Goal: Information Seeking & Learning: Check status

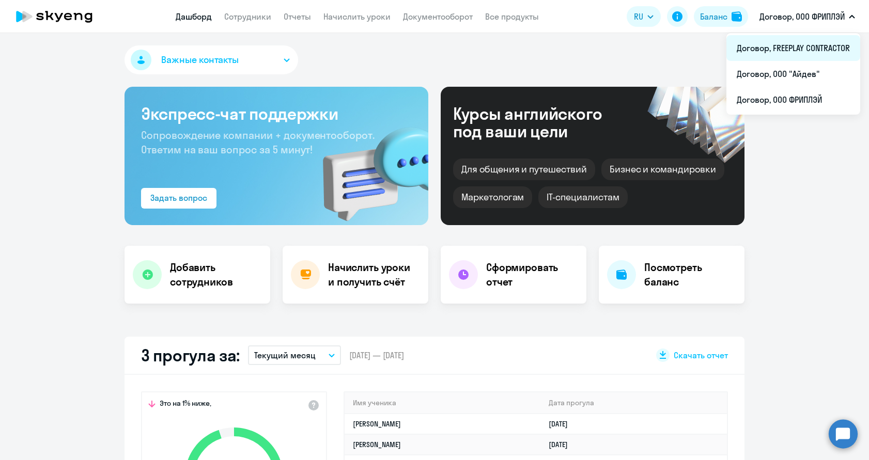
click at [789, 44] on li "Договор, FREEPLAY CONTRACTOR" at bounding box center [793, 48] width 134 height 26
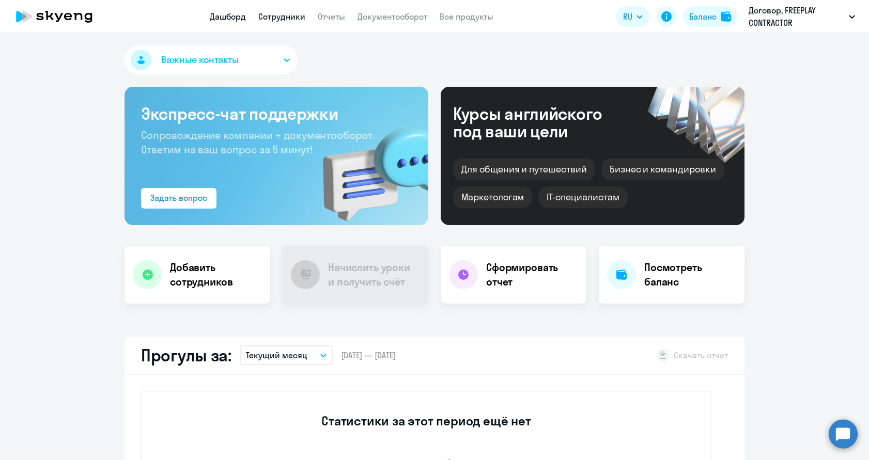
click at [297, 19] on link "Сотрудники" at bounding box center [281, 16] width 47 height 10
select select "30"
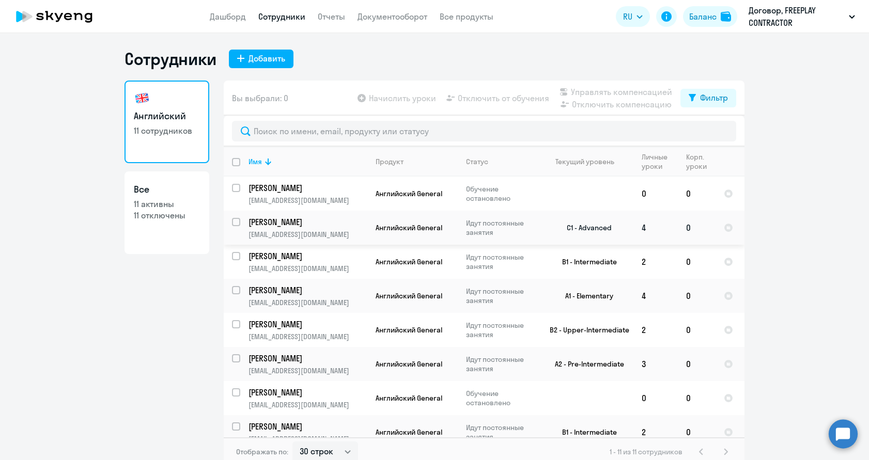
click at [323, 224] on p "[PERSON_NAME]" at bounding box center [306, 221] width 117 height 11
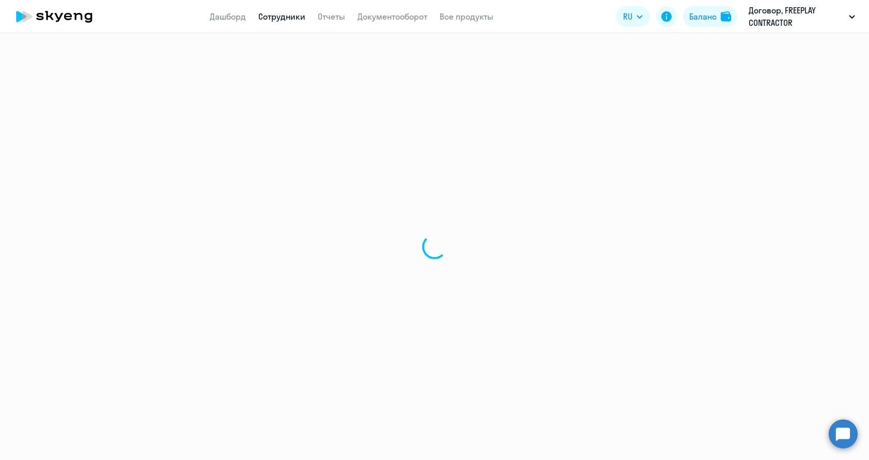
select select "english"
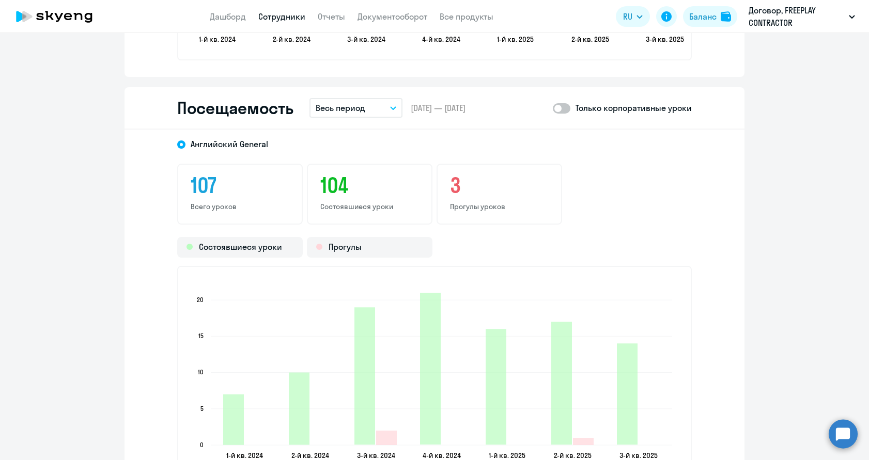
scroll to position [1152, 0]
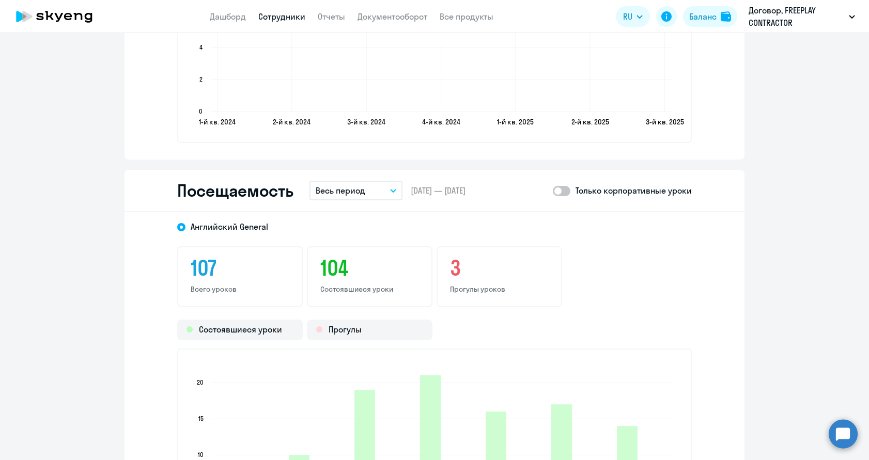
drag, startPoint x: 378, startPoint y: 178, endPoint x: 378, endPoint y: 188, distance: 9.8
click at [378, 183] on div "Посещаемость Весь период – [DATE] — [DATE] Только корпоративные уроки" at bounding box center [434, 191] width 620 height 42
click at [378, 188] on button "Весь период" at bounding box center [355, 191] width 93 height 20
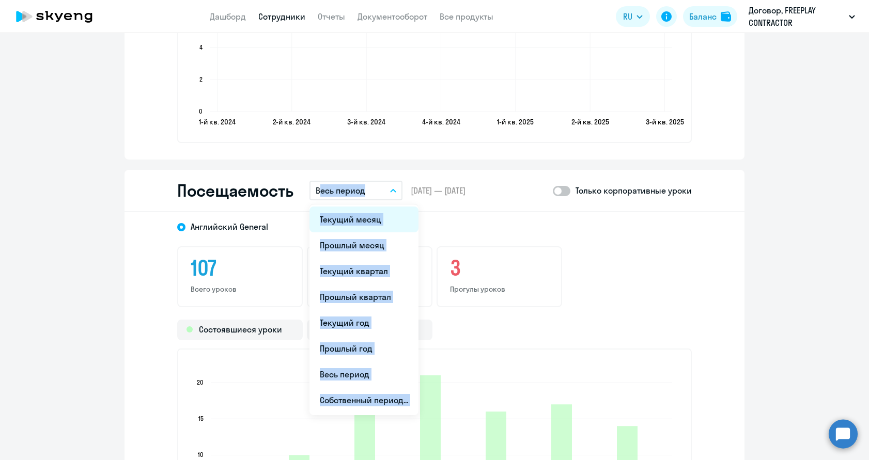
click at [382, 218] on li "Текущий месяц" at bounding box center [363, 220] width 109 height 26
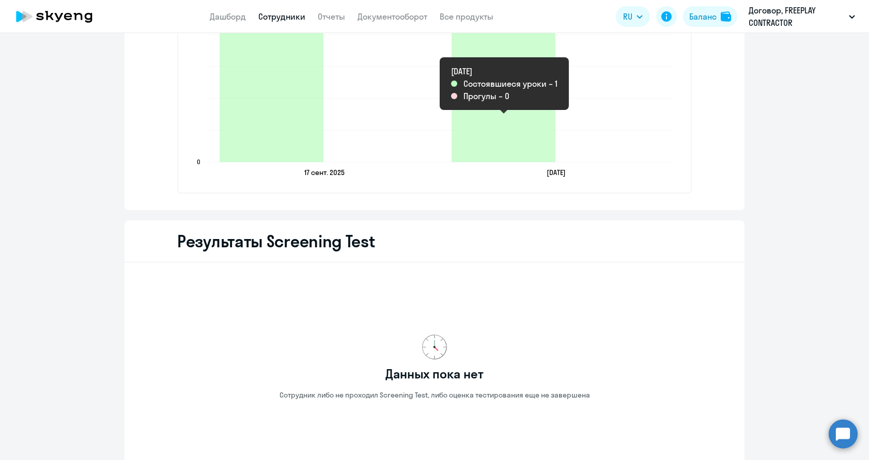
scroll to position [1519, 0]
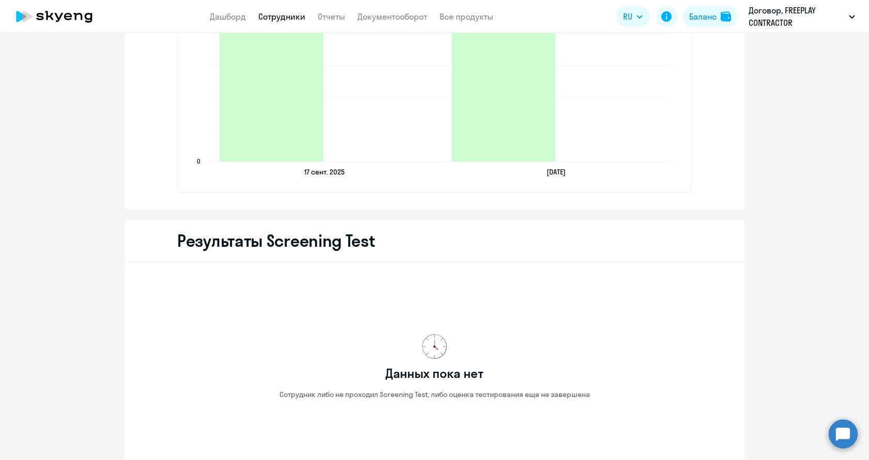
click at [295, 15] on link "Сотрудники" at bounding box center [281, 16] width 47 height 10
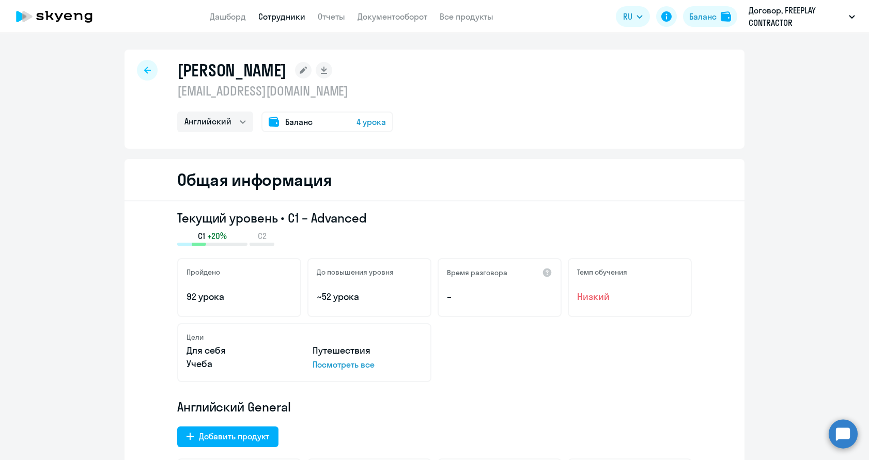
select select "30"
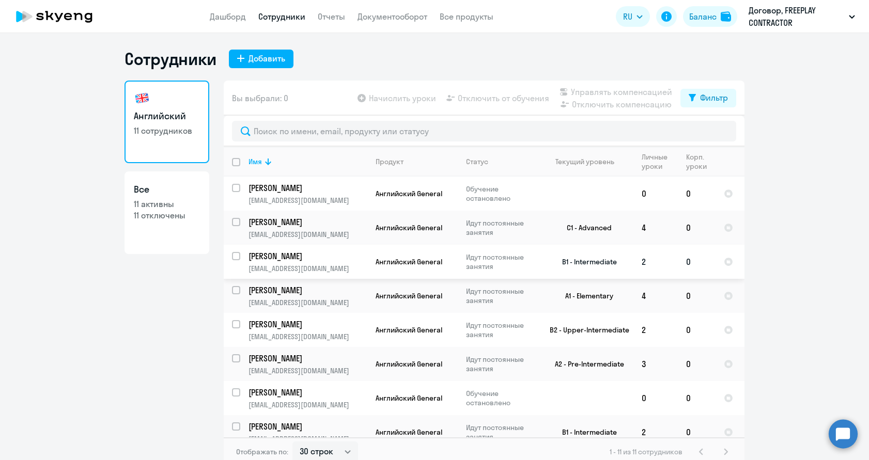
click at [305, 260] on p "Булыго Катя" at bounding box center [306, 256] width 117 height 11
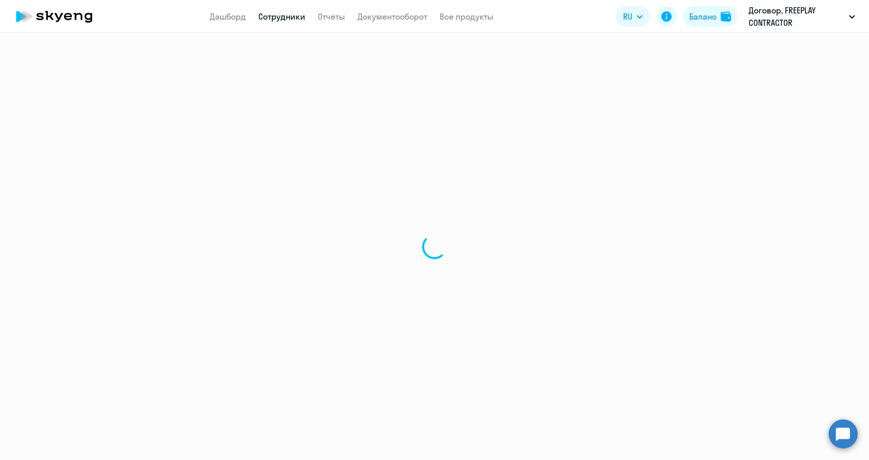
select select "english"
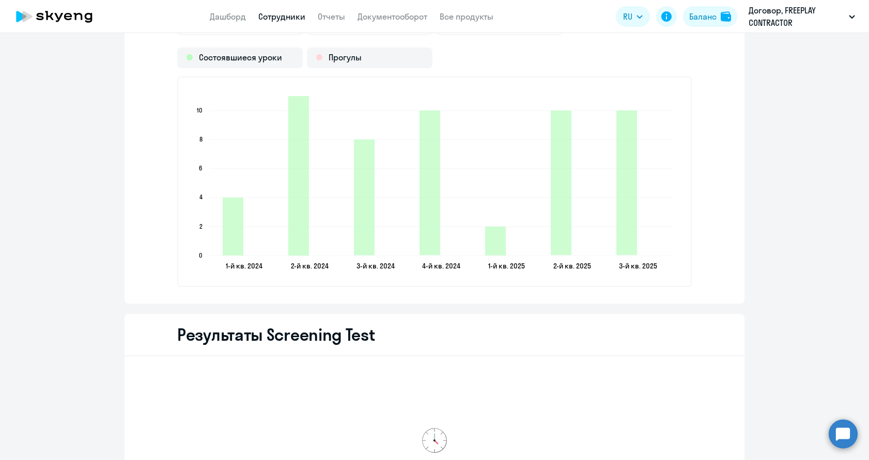
scroll to position [1308, 0]
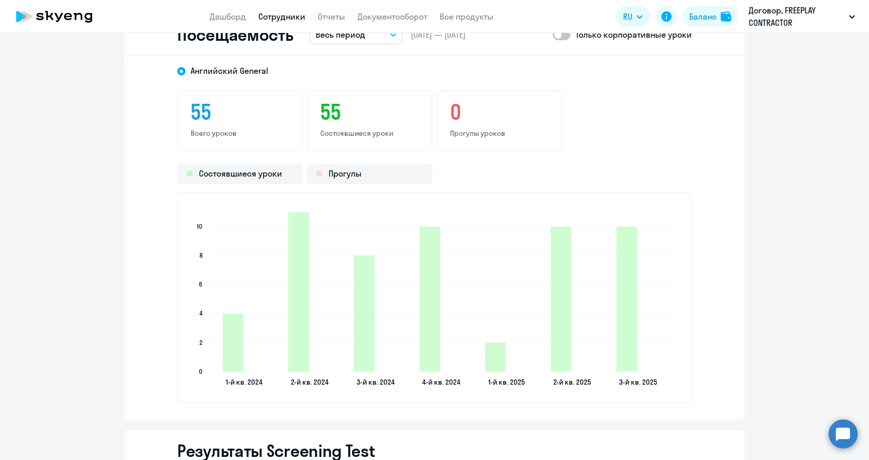
click at [357, 42] on button "Весь период" at bounding box center [355, 35] width 93 height 20
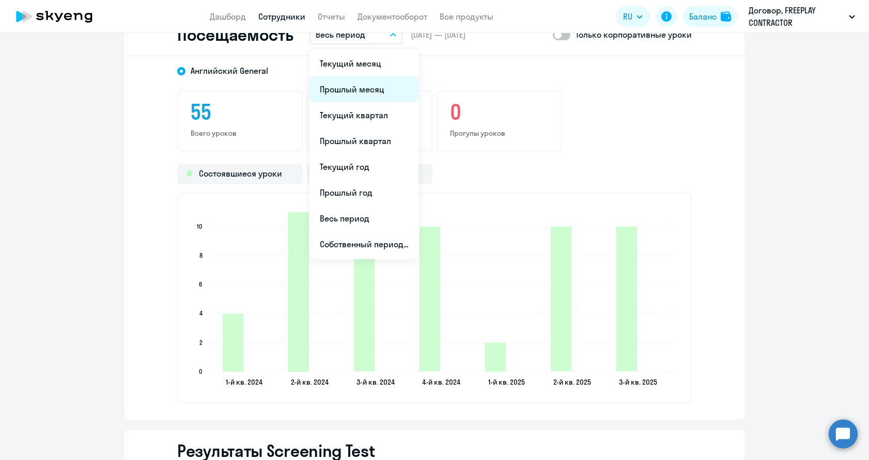
click at [358, 86] on li "Прошлый месяц" at bounding box center [363, 89] width 109 height 26
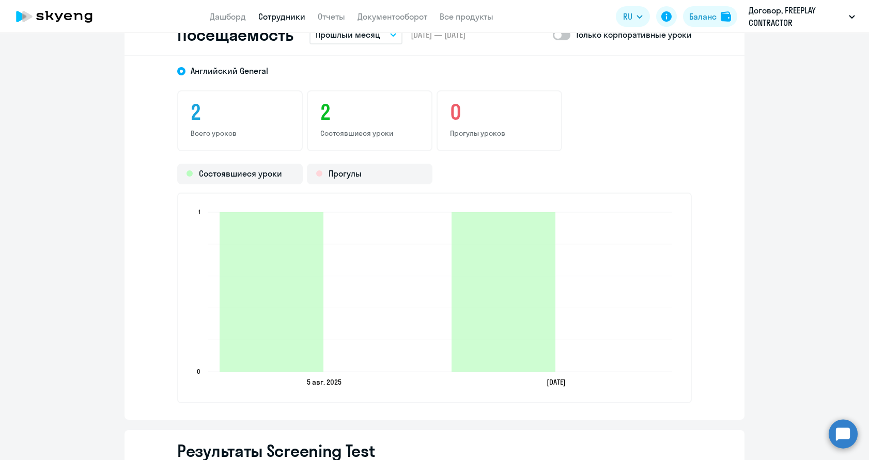
click at [275, 14] on link "Сотрудники" at bounding box center [281, 16] width 47 height 10
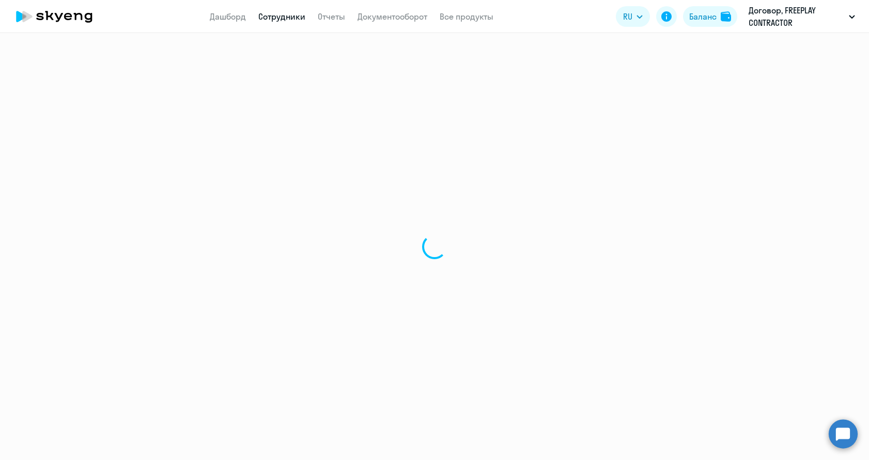
select select "30"
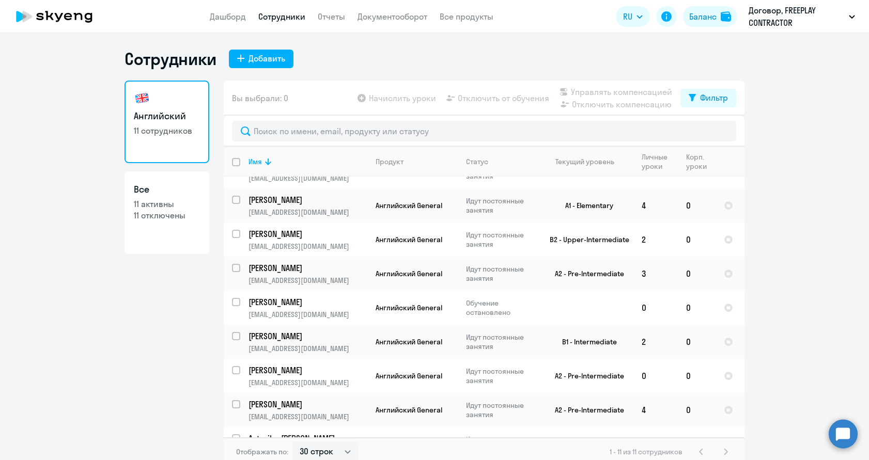
scroll to position [114, 0]
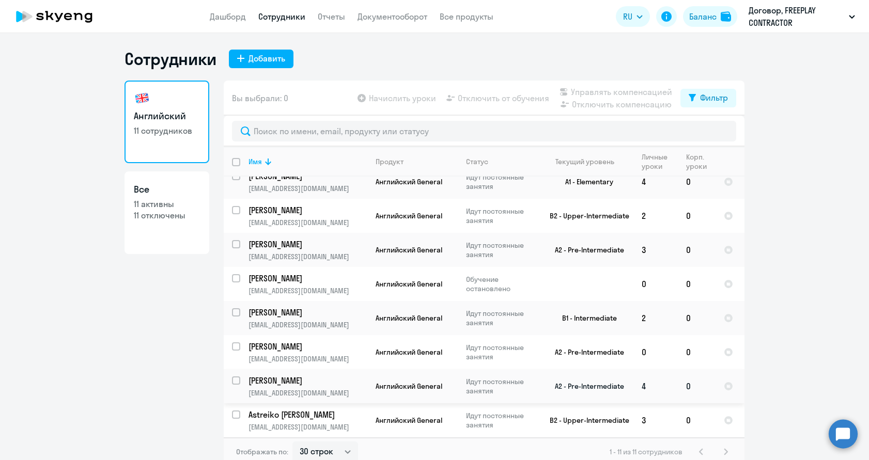
click at [335, 384] on p "Klimantovich Anton" at bounding box center [306, 380] width 117 height 11
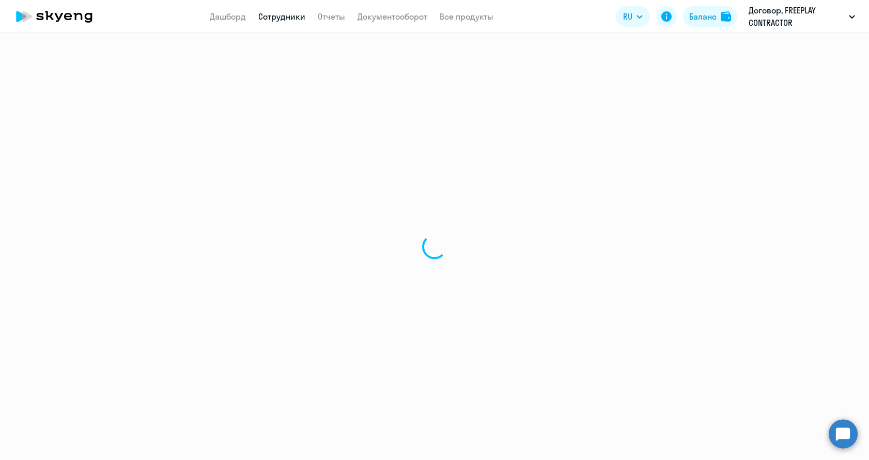
select select "english"
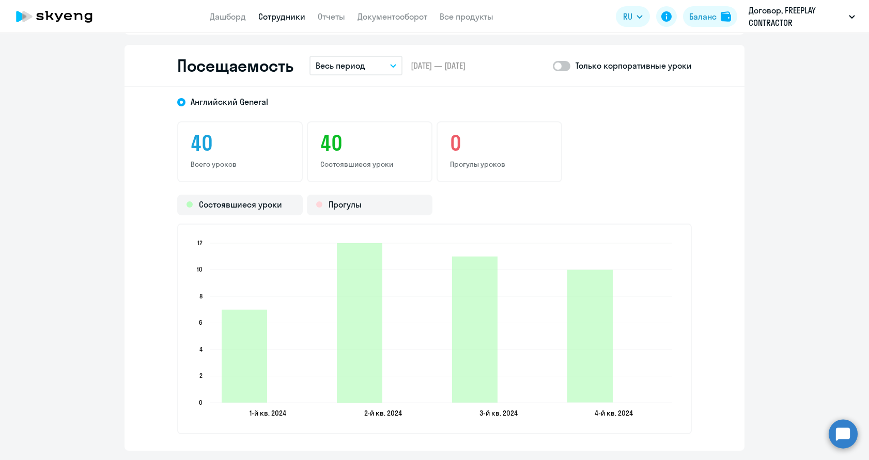
scroll to position [1275, 0]
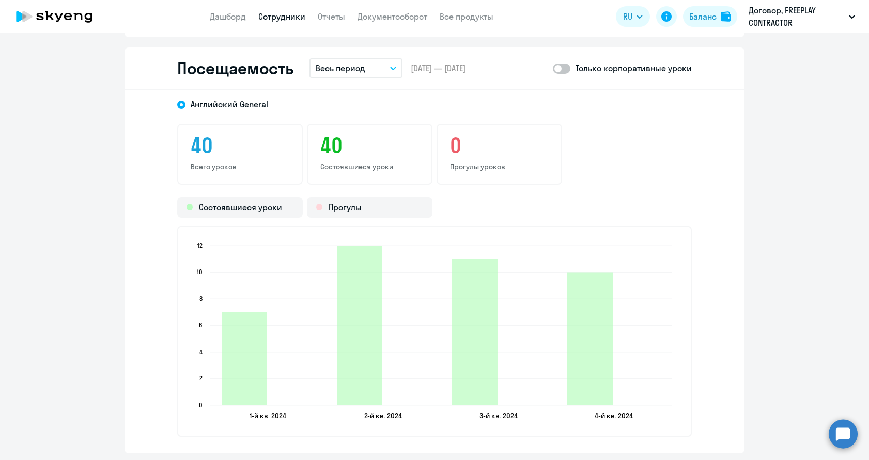
click at [361, 72] on p "Весь период" at bounding box center [341, 68] width 50 height 12
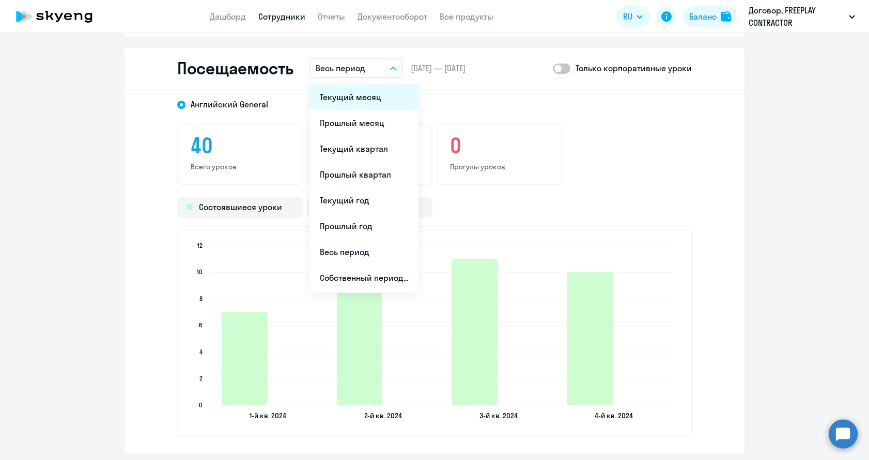
click at [361, 91] on li "Текущий месяц" at bounding box center [363, 97] width 109 height 26
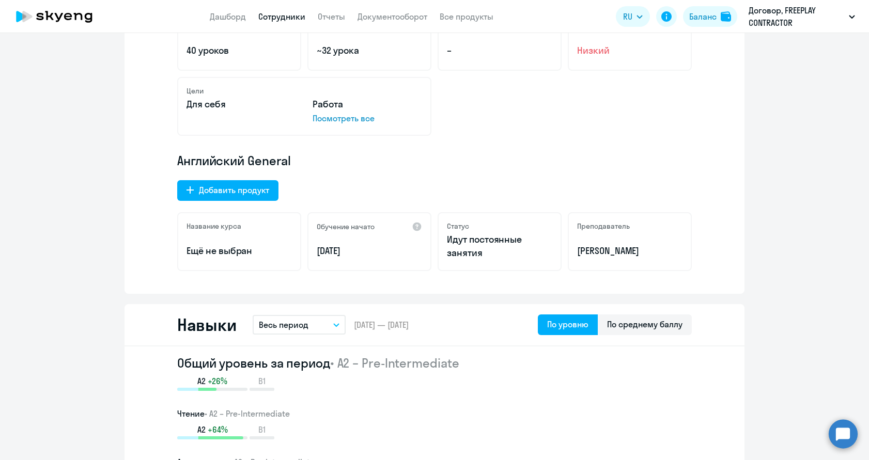
scroll to position [0, 0]
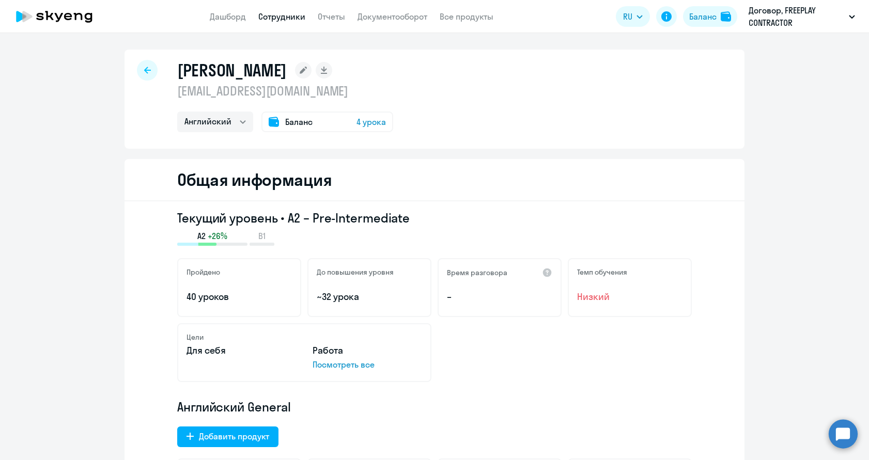
click at [286, 17] on link "Сотрудники" at bounding box center [281, 16] width 47 height 10
select select "30"
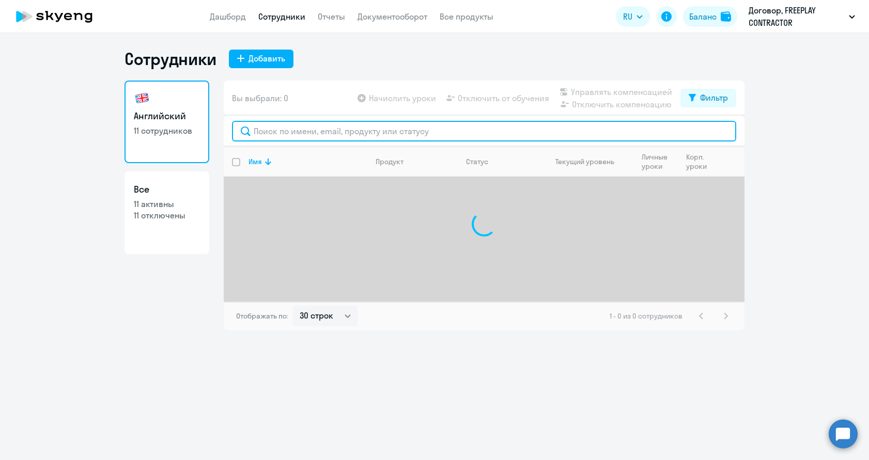
click at [315, 135] on input "text" at bounding box center [484, 131] width 504 height 21
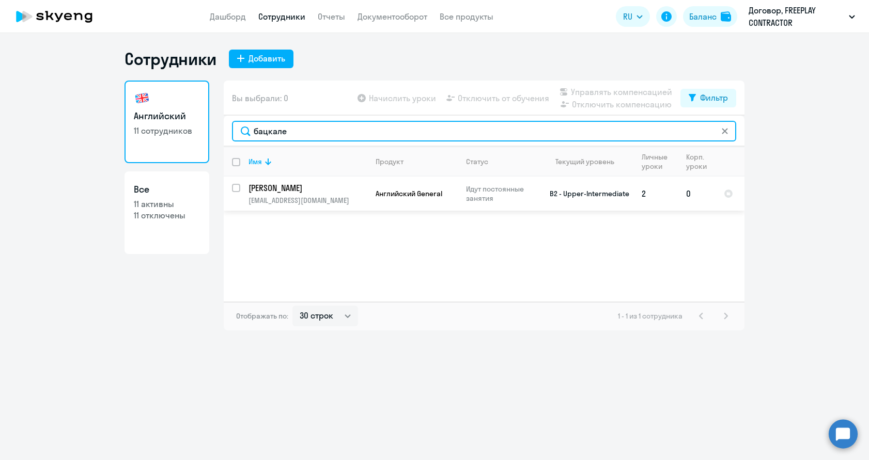
type input "бацкале"
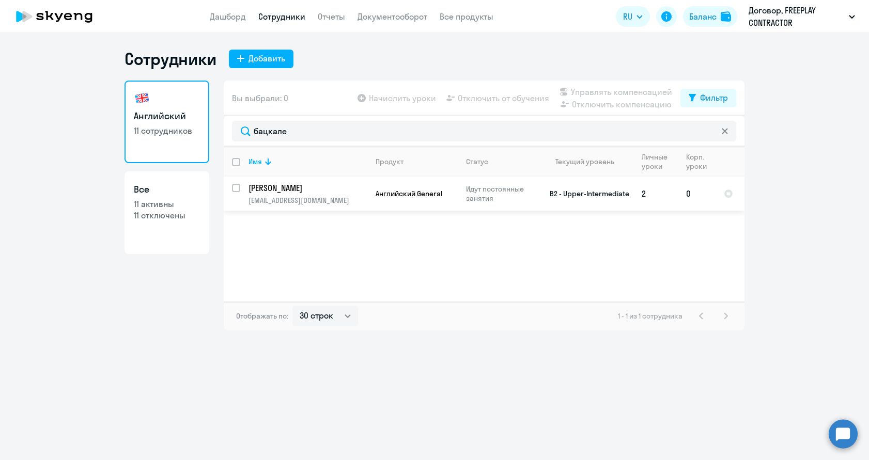
click at [299, 188] on p "Бацкалевич Арина" at bounding box center [306, 187] width 117 height 11
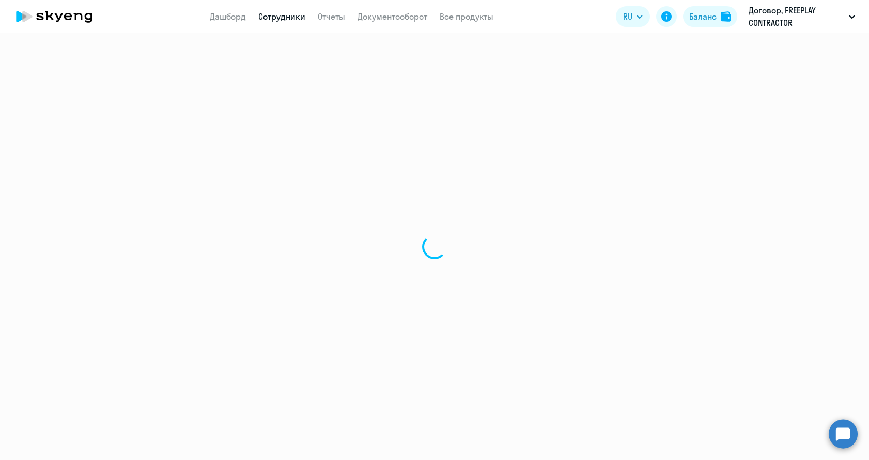
select select "english"
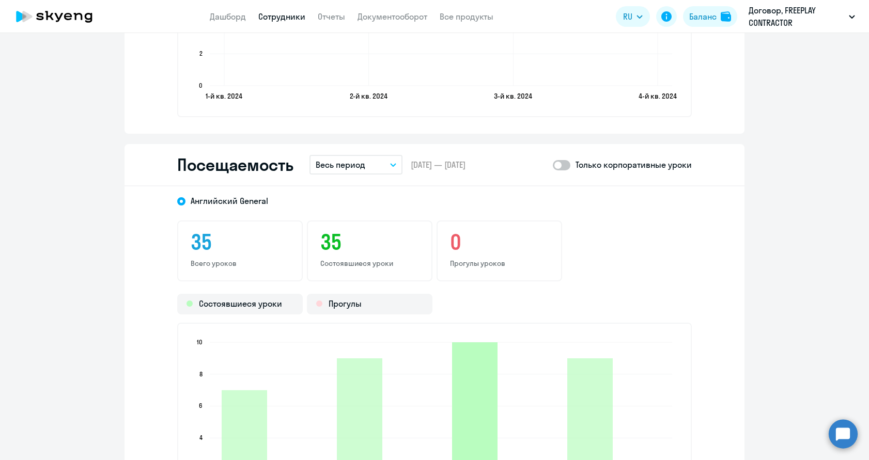
scroll to position [990, 0]
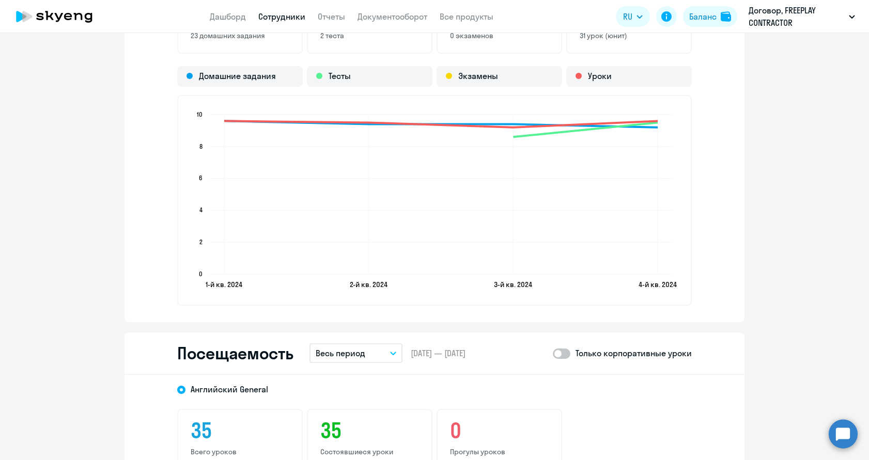
click at [376, 367] on div "Посещаемость Весь период – 30.01.2024 — 26.09.2025 Только корпоративные уроки" at bounding box center [434, 354] width 620 height 42
click at [377, 358] on button "Весь период" at bounding box center [355, 354] width 93 height 20
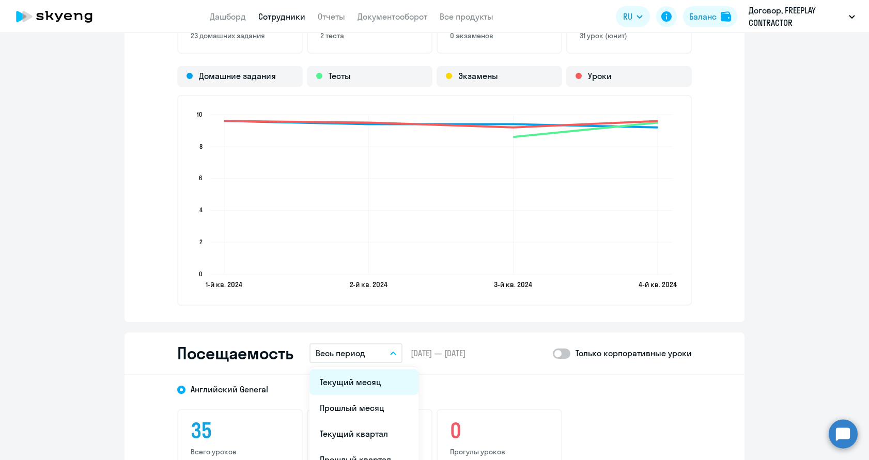
click at [372, 386] on li "Текущий месяц" at bounding box center [363, 382] width 109 height 26
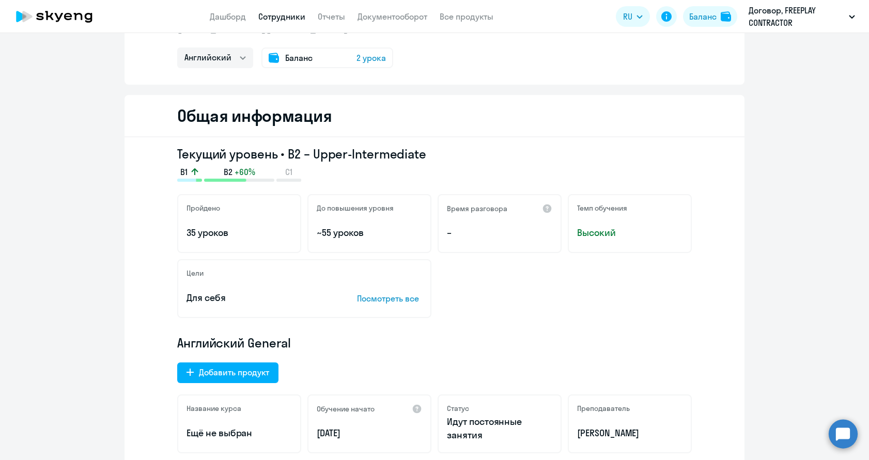
scroll to position [0, 0]
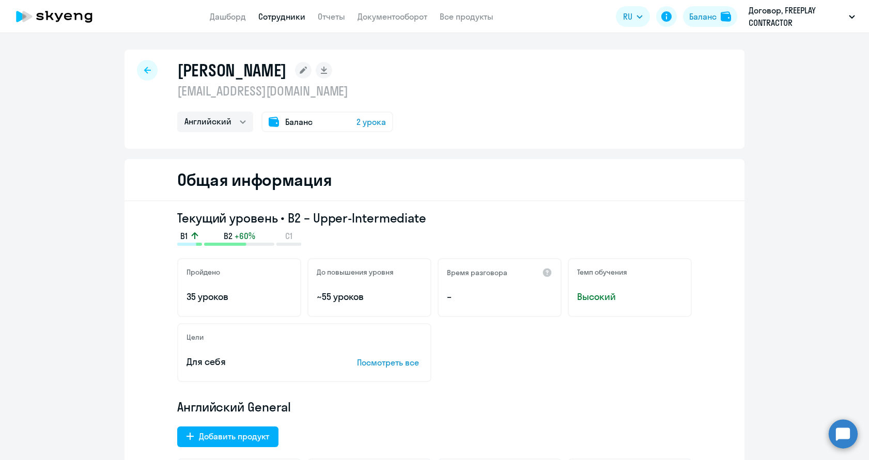
click at [276, 20] on link "Сотрудники" at bounding box center [281, 16] width 47 height 10
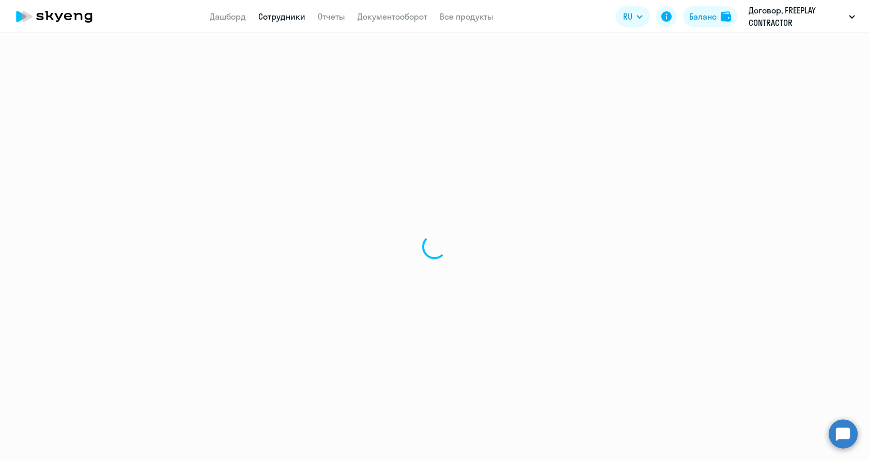
select select "30"
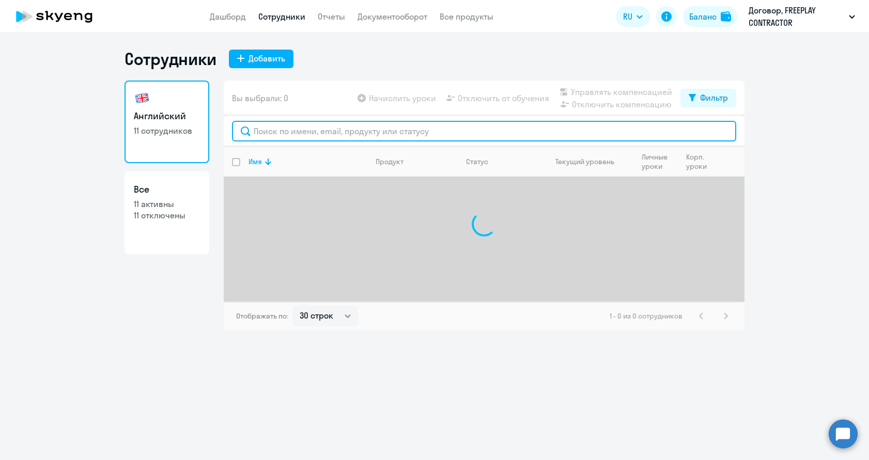
click at [368, 133] on input "text" at bounding box center [484, 131] width 504 height 21
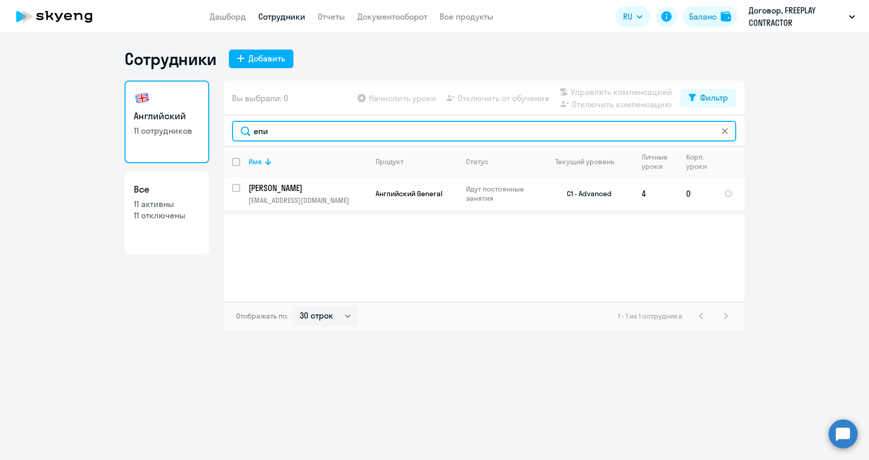
type input "епи"
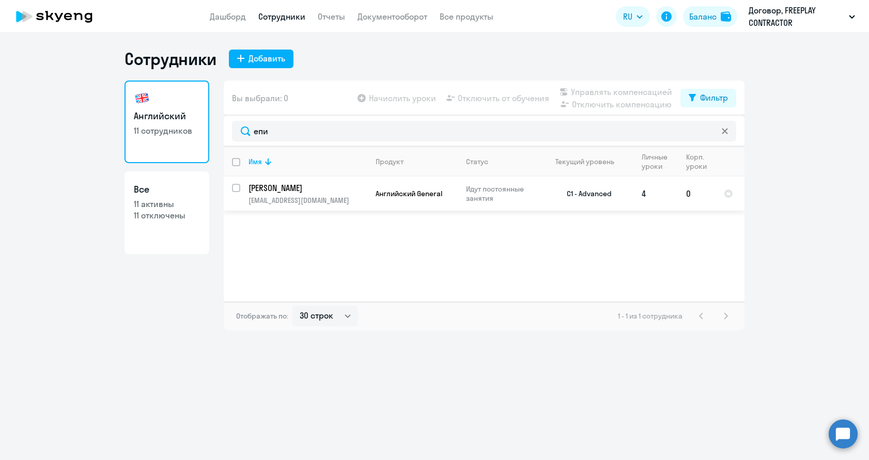
click at [284, 189] on p "Епимашко Александр" at bounding box center [306, 187] width 117 height 11
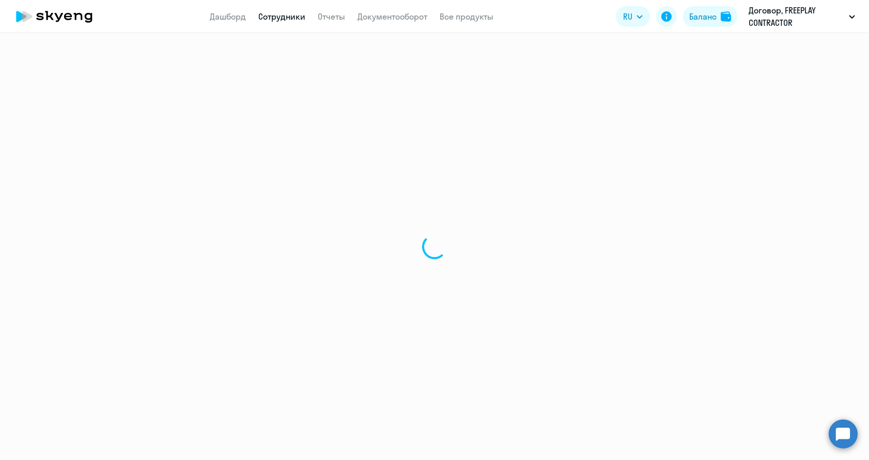
select select "english"
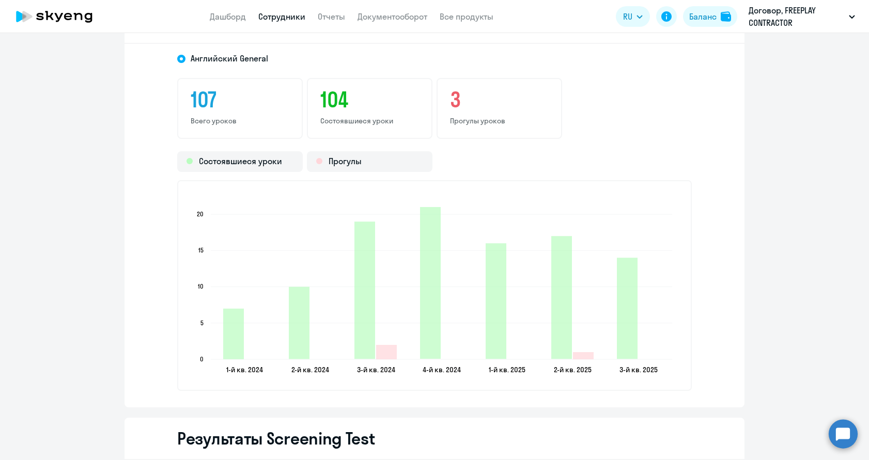
scroll to position [1181, 0]
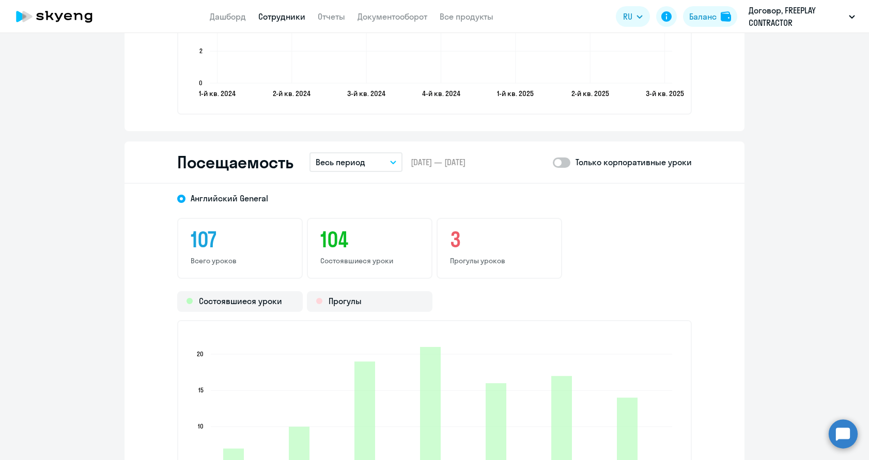
click at [352, 165] on p "Весь период" at bounding box center [341, 162] width 50 height 12
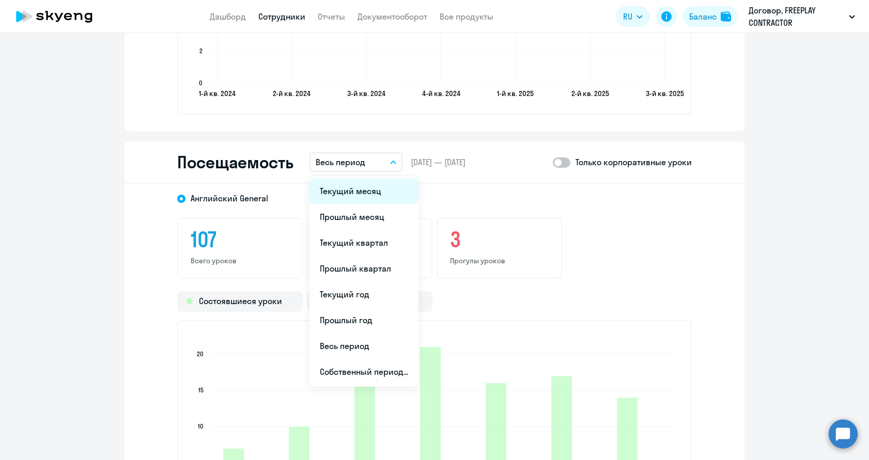
click at [352, 186] on li "Текущий месяц" at bounding box center [363, 191] width 109 height 26
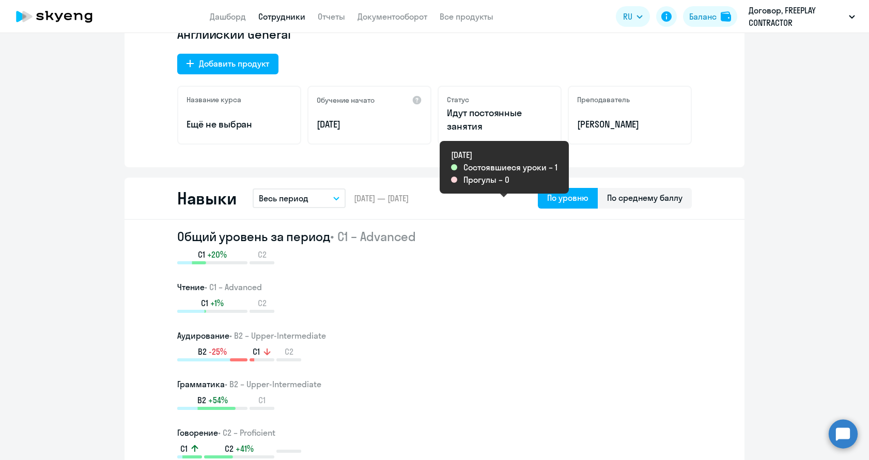
scroll to position [0, 0]
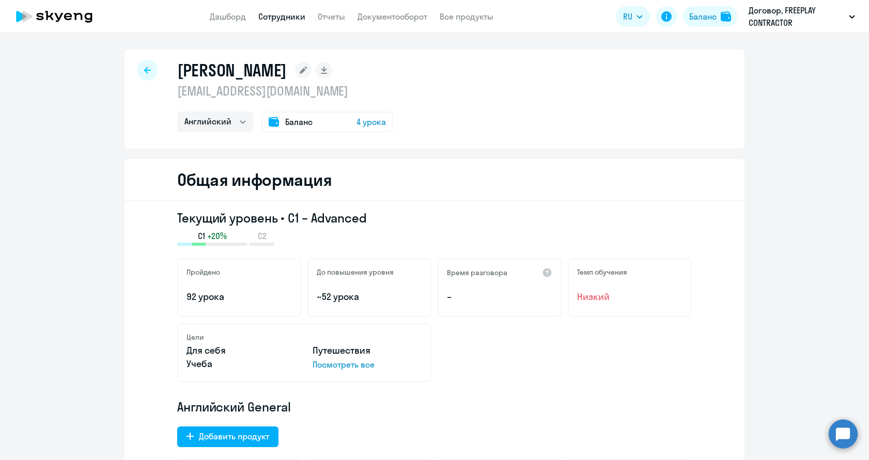
click at [286, 17] on link "Сотрудники" at bounding box center [281, 16] width 47 height 10
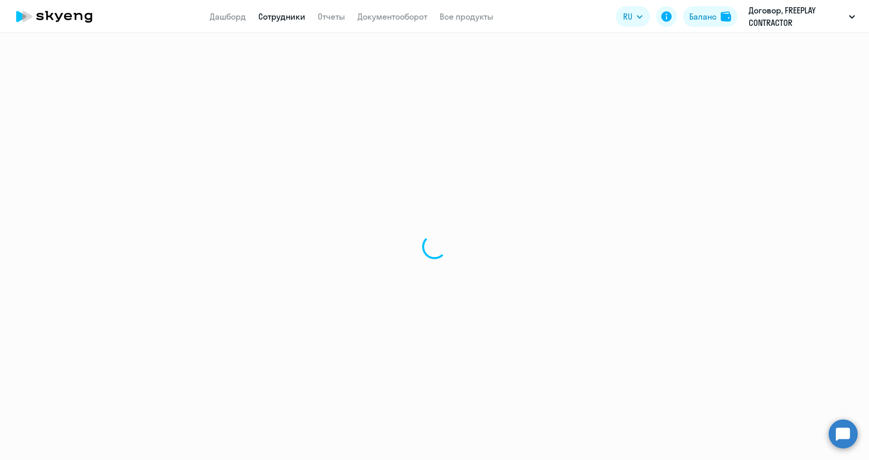
select select "30"
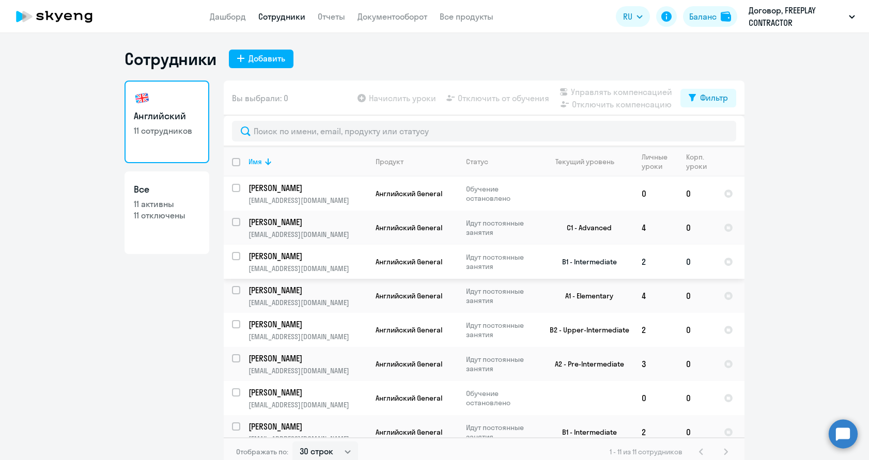
click at [326, 259] on p "Булыго Катя" at bounding box center [306, 256] width 117 height 11
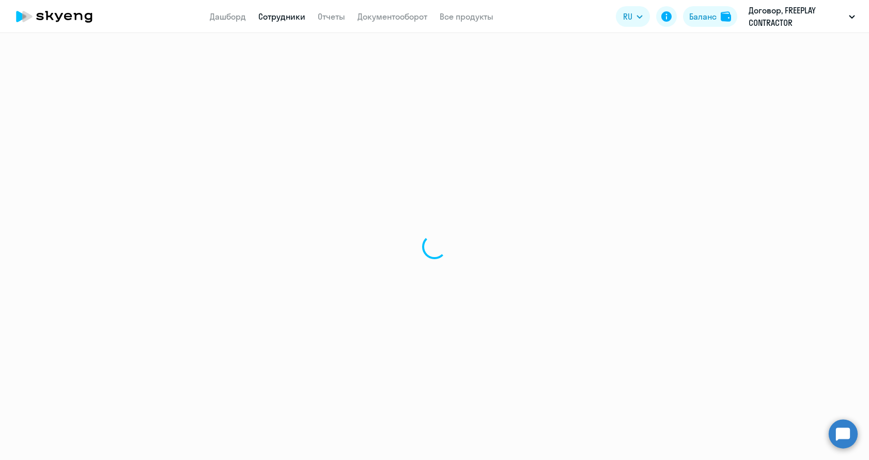
select select "english"
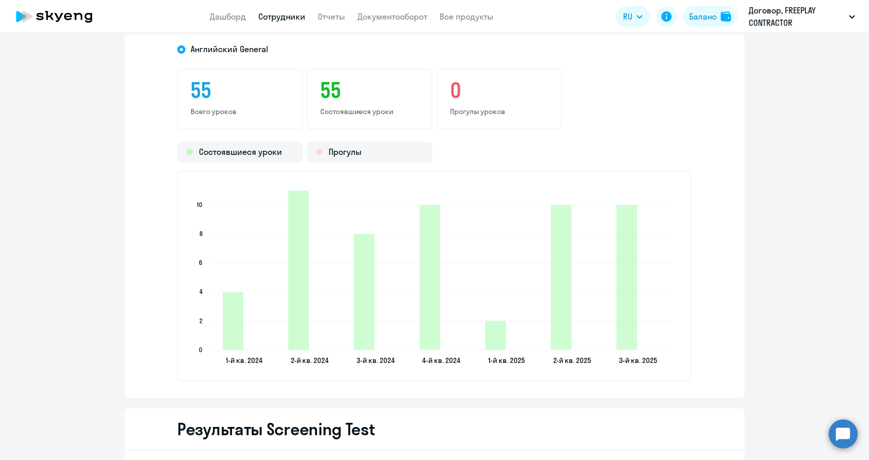
scroll to position [1191, 0]
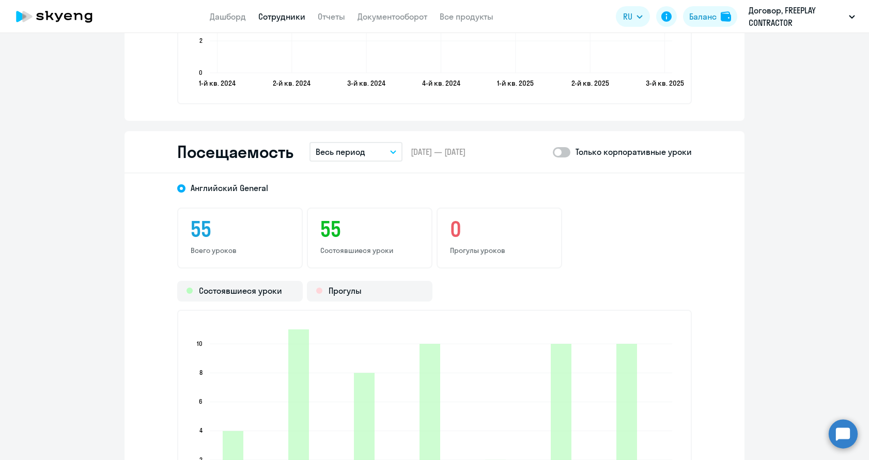
click at [351, 158] on p "Весь период" at bounding box center [341, 152] width 50 height 12
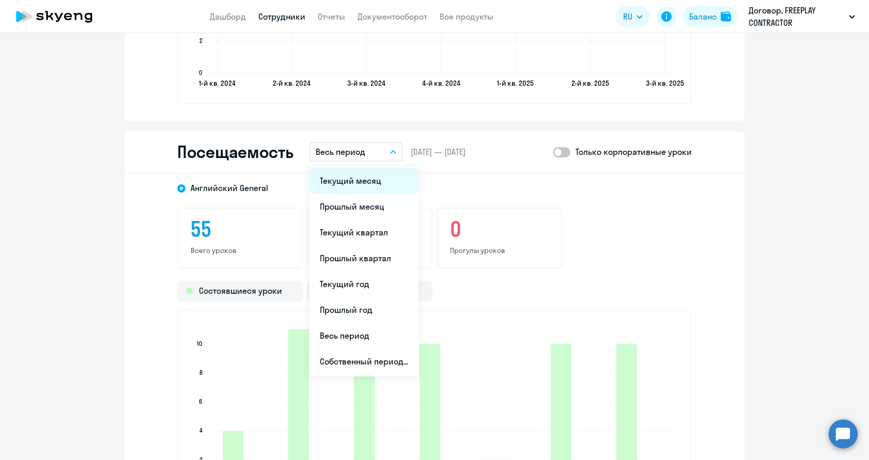
click at [351, 182] on li "Текущий месяц" at bounding box center [363, 181] width 109 height 26
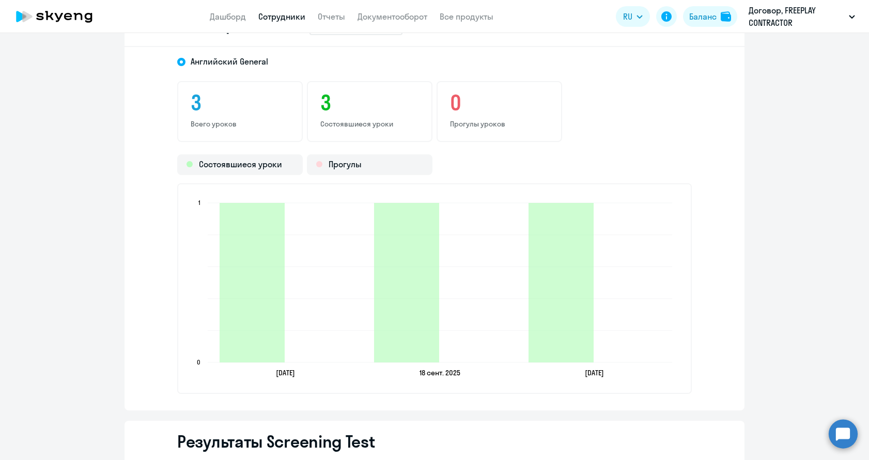
scroll to position [1337, 0]
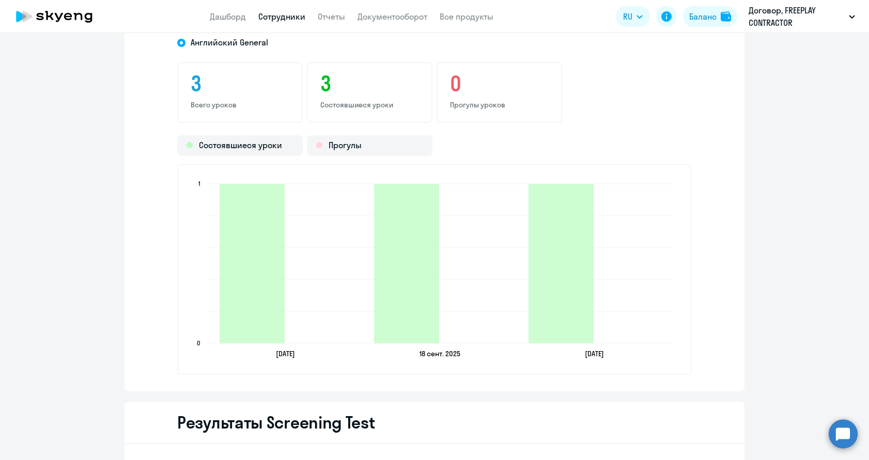
click at [294, 20] on link "Сотрудники" at bounding box center [281, 16] width 47 height 10
select select "30"
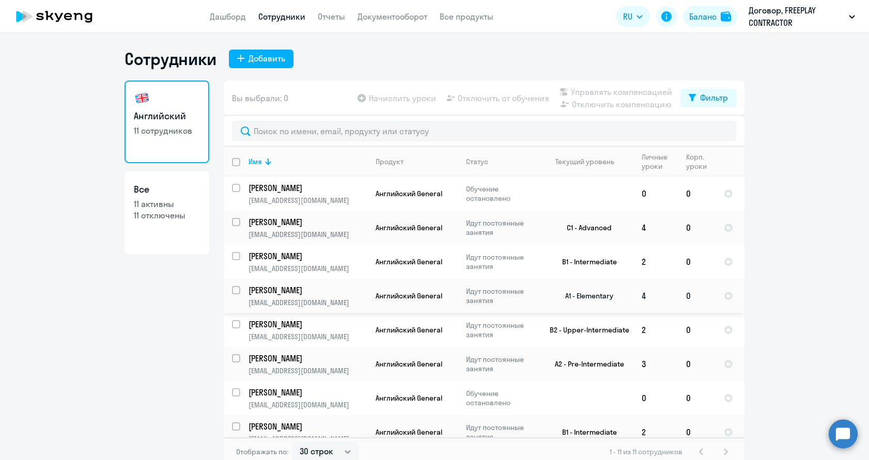
click at [339, 301] on p "e.bozhkov@freeplay.io" at bounding box center [307, 302] width 118 height 9
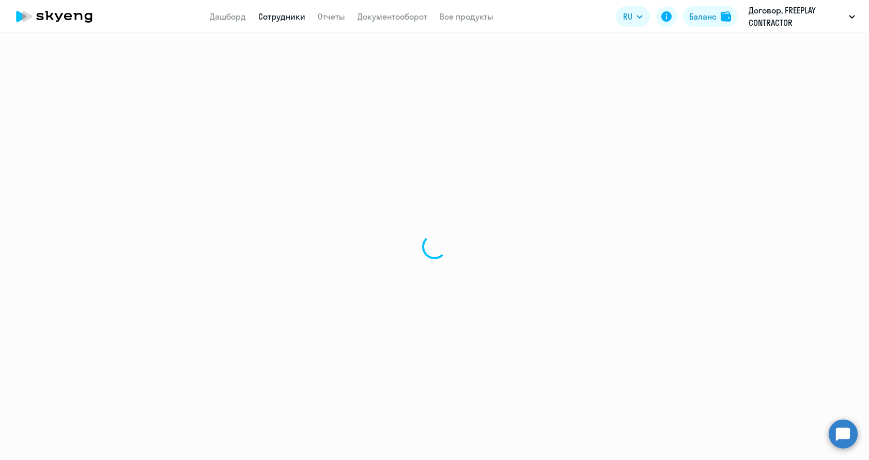
select select "english"
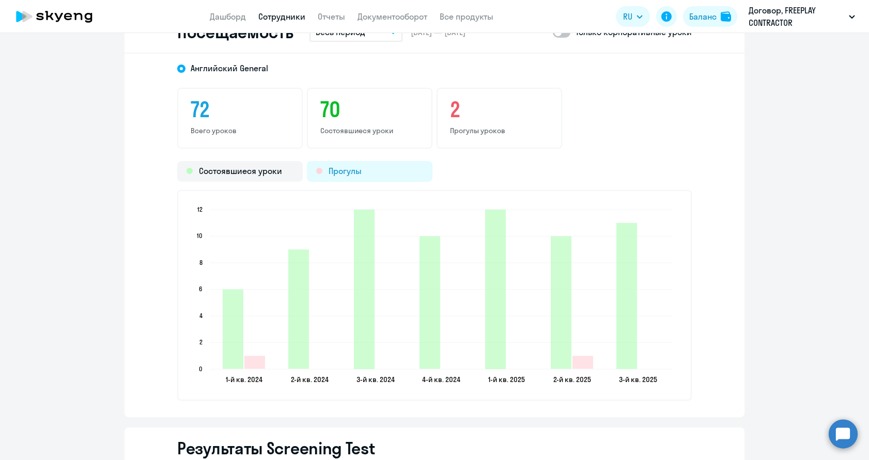
scroll to position [1184, 0]
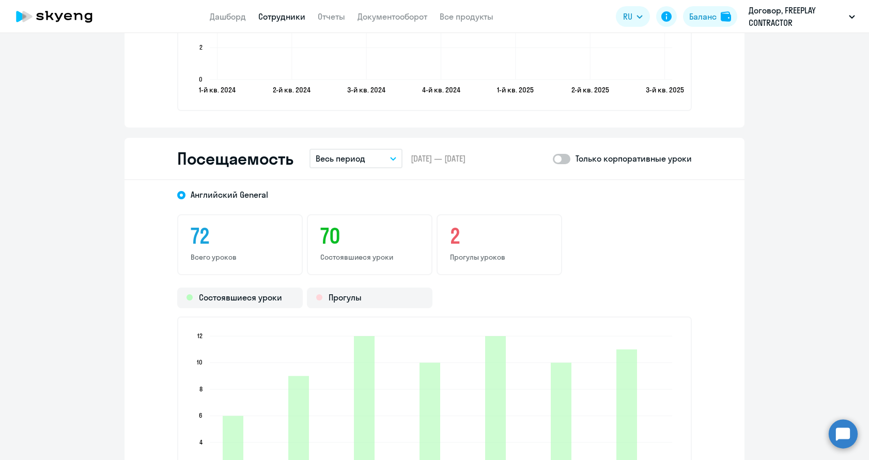
click at [352, 163] on p "Весь период" at bounding box center [341, 158] width 50 height 12
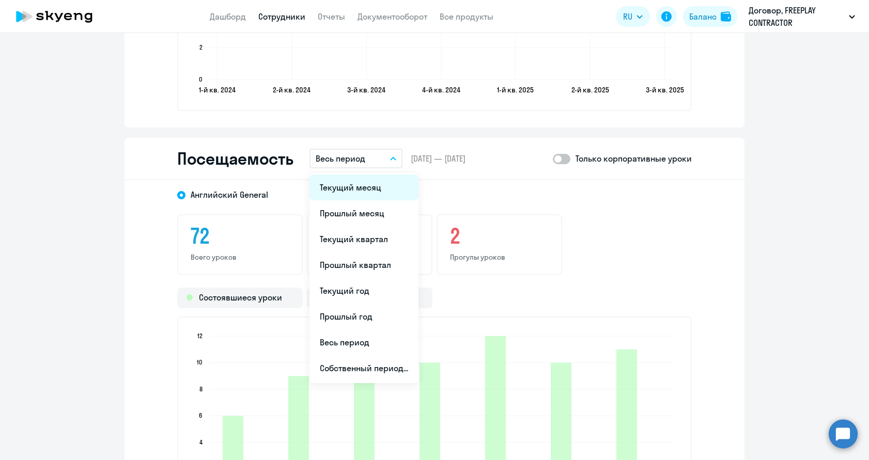
click at [352, 179] on li "Текущий месяц" at bounding box center [363, 188] width 109 height 26
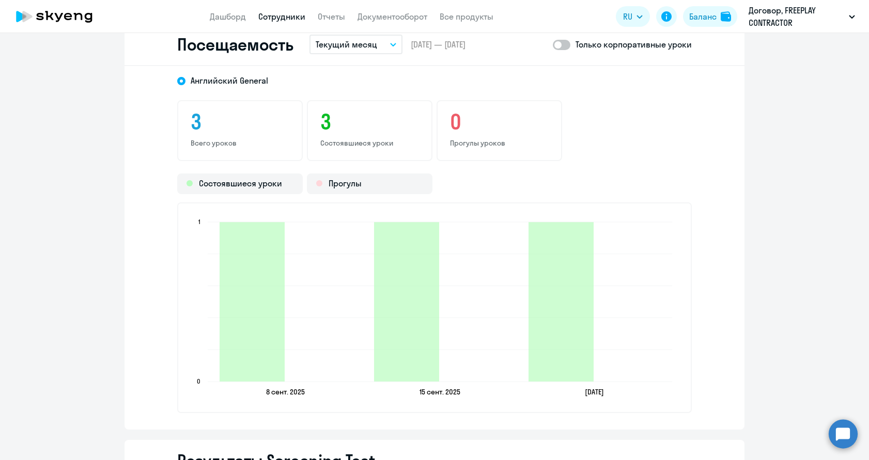
scroll to position [1300, 0]
click at [270, 14] on link "Сотрудники" at bounding box center [281, 16] width 47 height 10
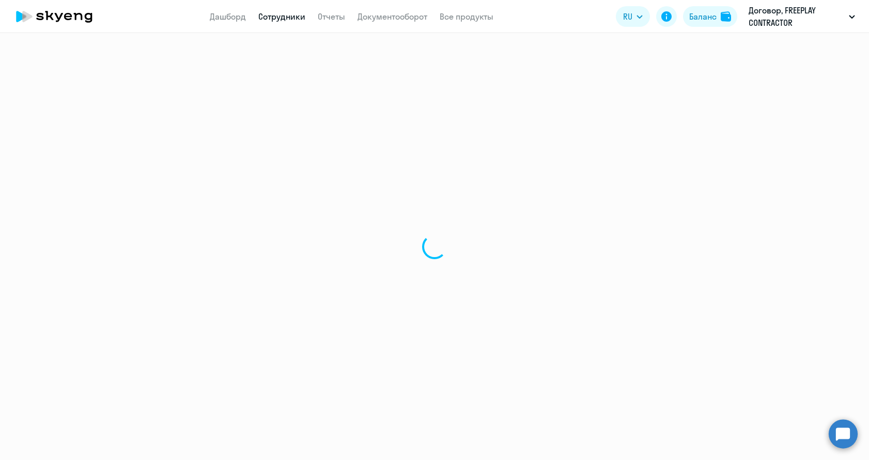
select select "30"
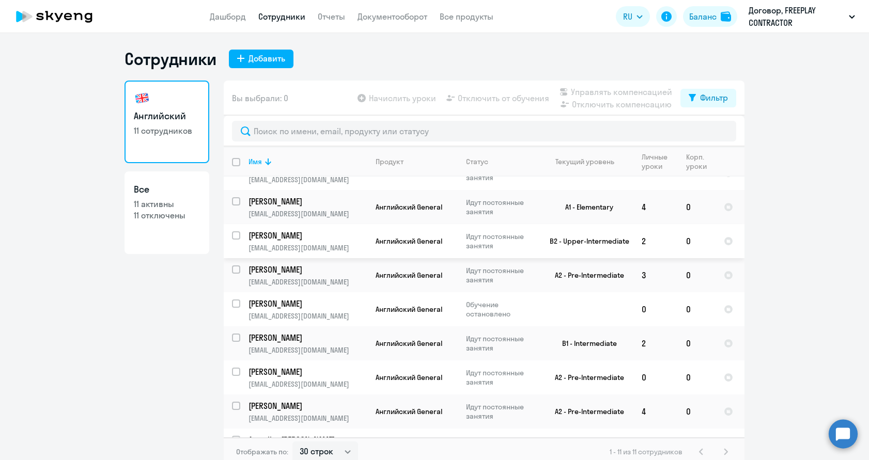
scroll to position [90, 0]
click at [335, 276] on p "z.puplikov@freeplay.io" at bounding box center [307, 280] width 118 height 9
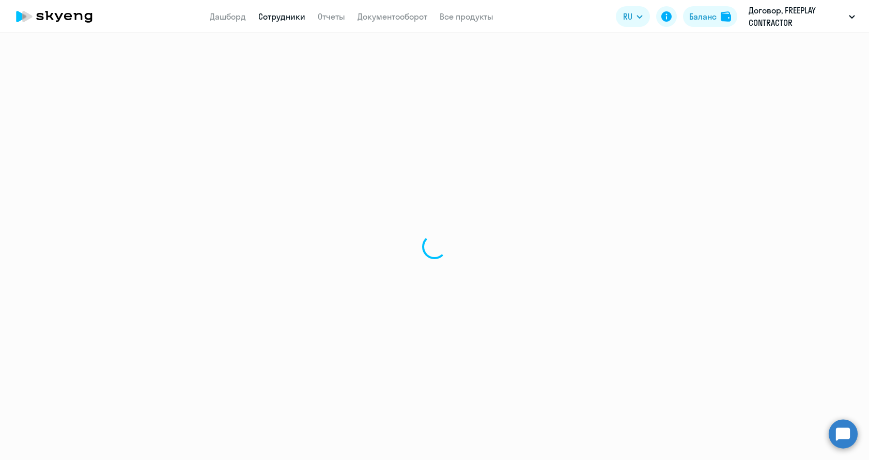
select select "english"
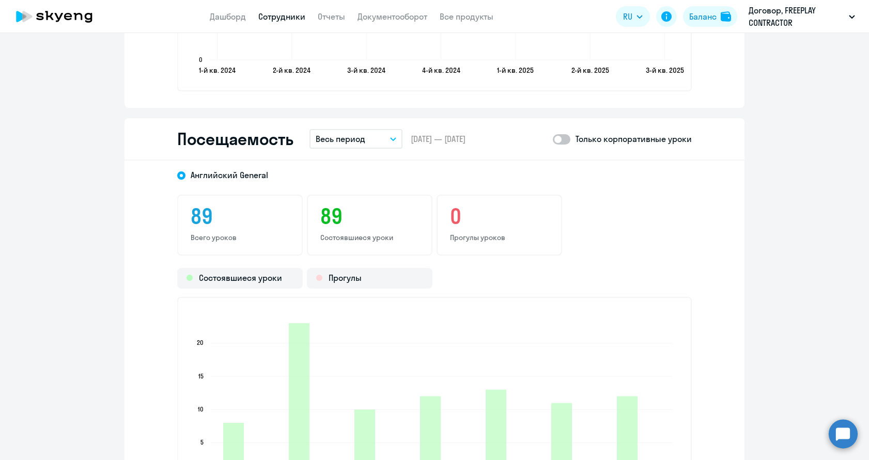
scroll to position [1226, 0]
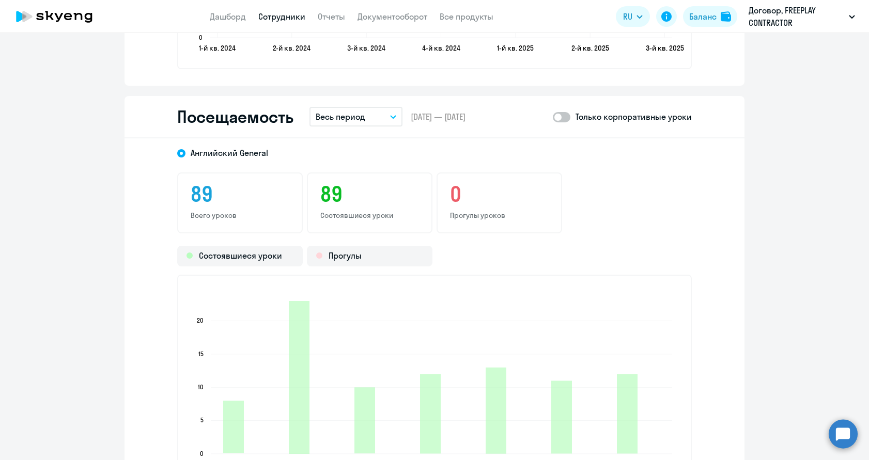
click at [359, 120] on p "Весь период" at bounding box center [341, 117] width 50 height 12
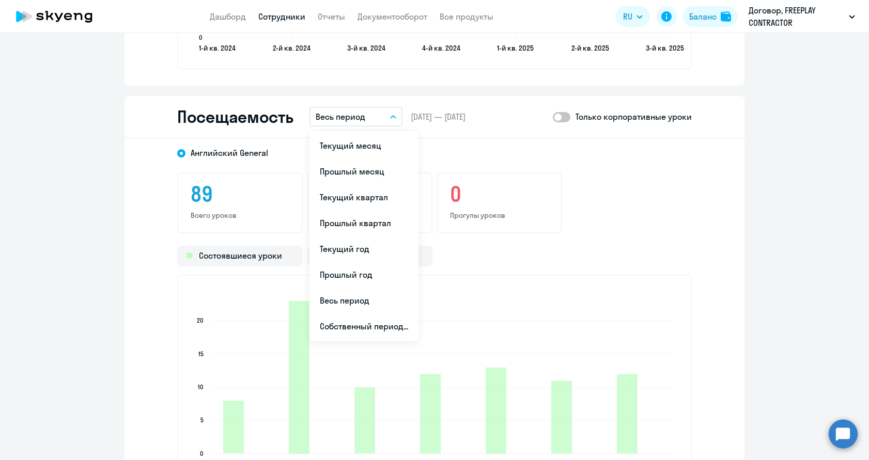
click at [359, 144] on li "Текущий месяц" at bounding box center [363, 146] width 109 height 26
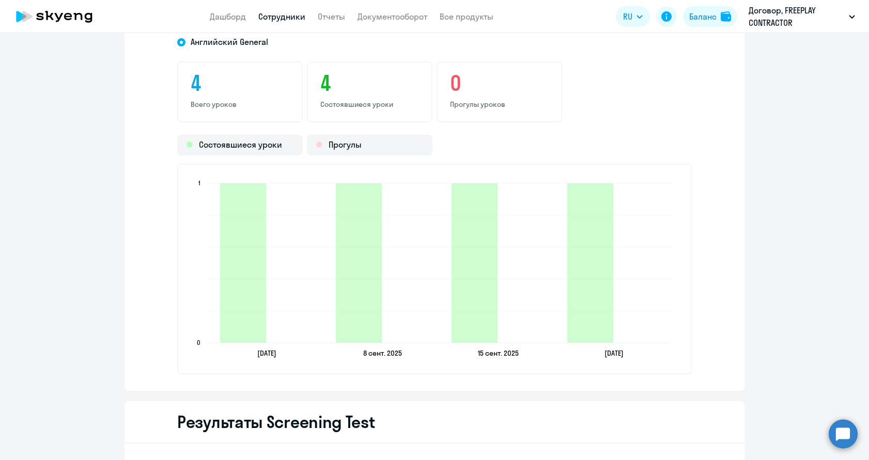
scroll to position [1341, 0]
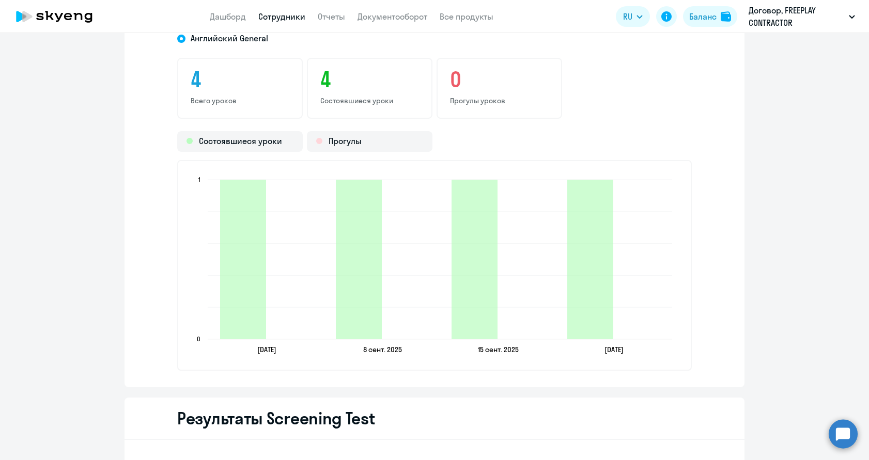
click at [293, 19] on link "Сотрудники" at bounding box center [281, 16] width 47 height 10
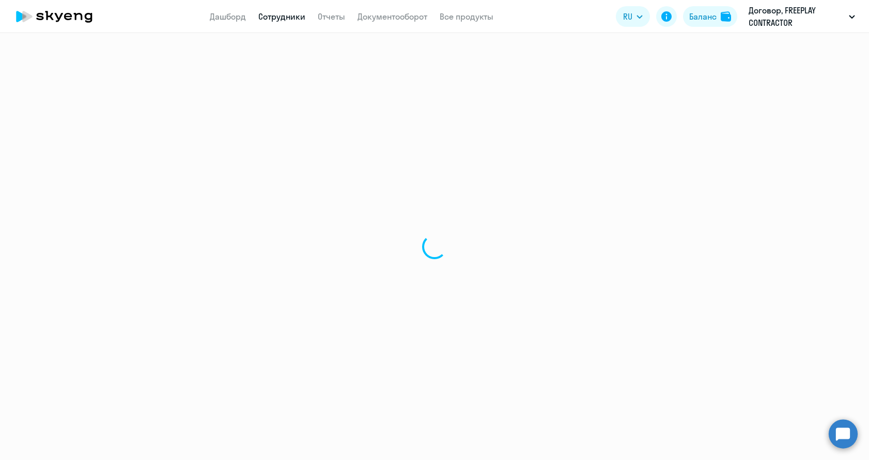
select select "30"
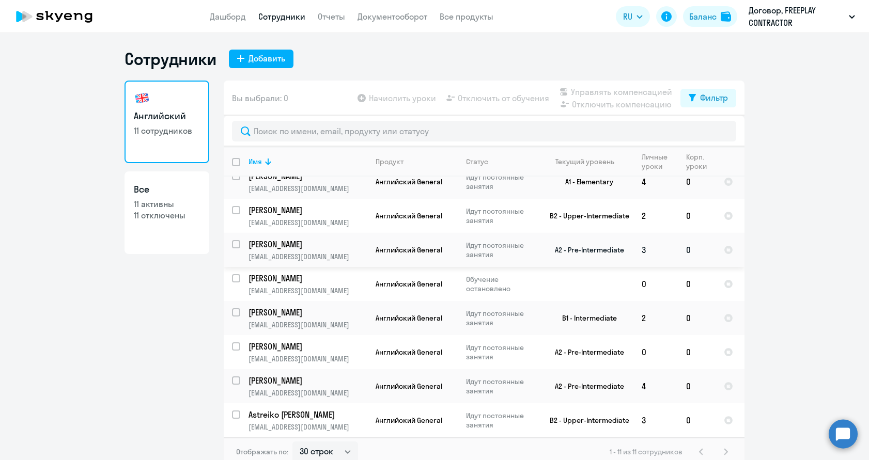
scroll to position [114, 0]
click at [342, 412] on p "Astreiko [PERSON_NAME]" at bounding box center [306, 415] width 117 height 11
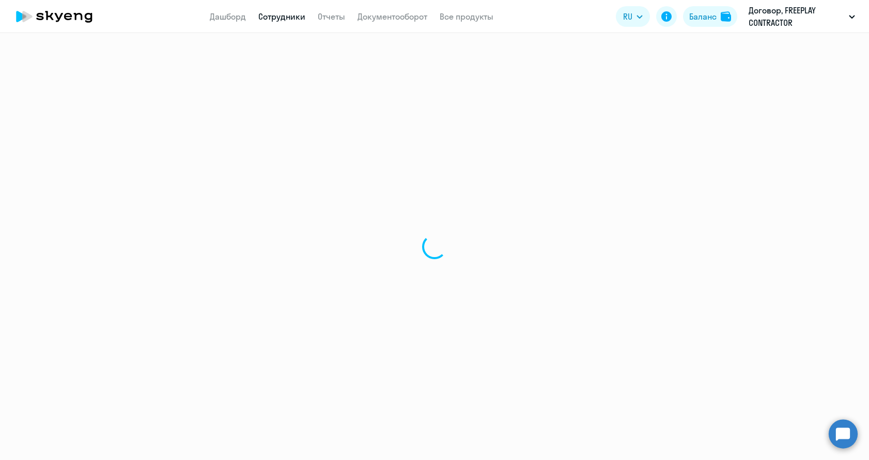
select select "english"
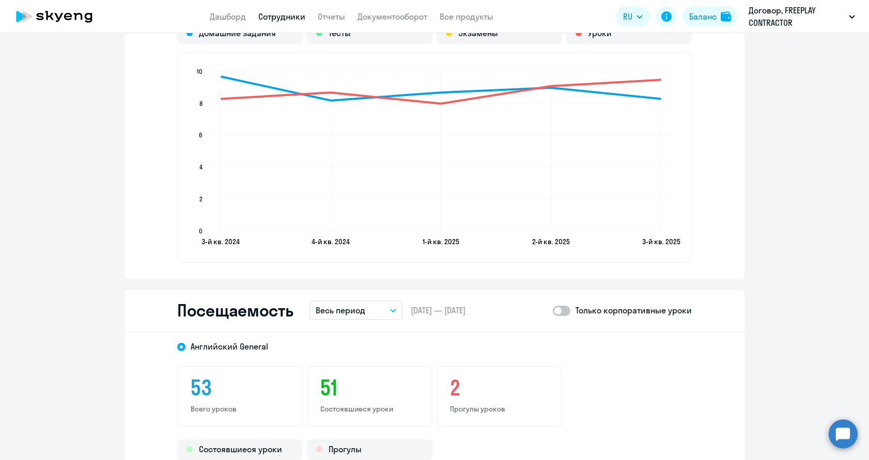
scroll to position [993, 0]
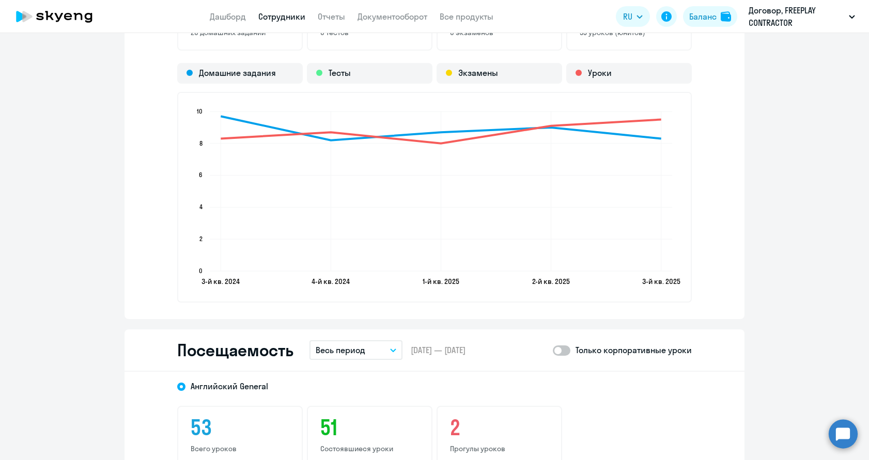
click at [357, 347] on p "Весь период" at bounding box center [341, 350] width 50 height 12
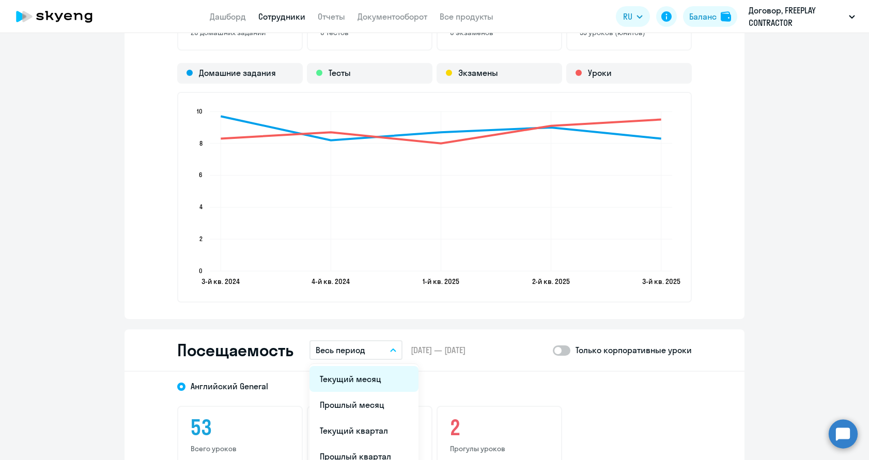
click at [357, 377] on li "Текущий месяц" at bounding box center [363, 379] width 109 height 26
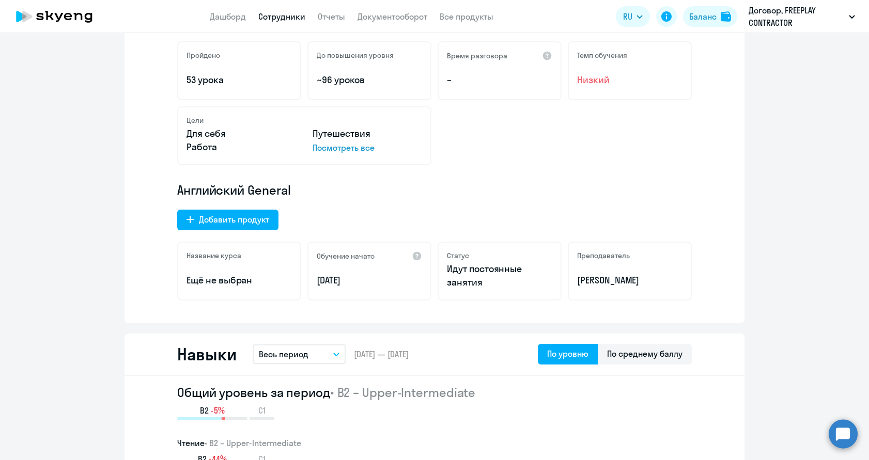
scroll to position [0, 0]
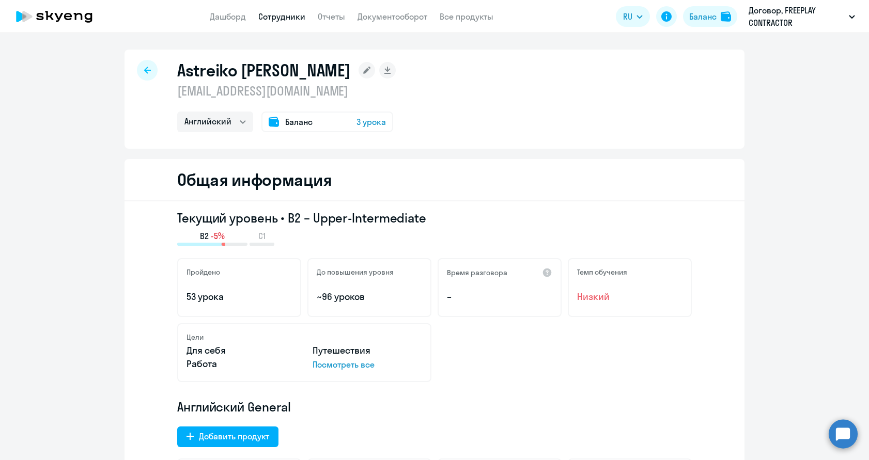
select select "english"
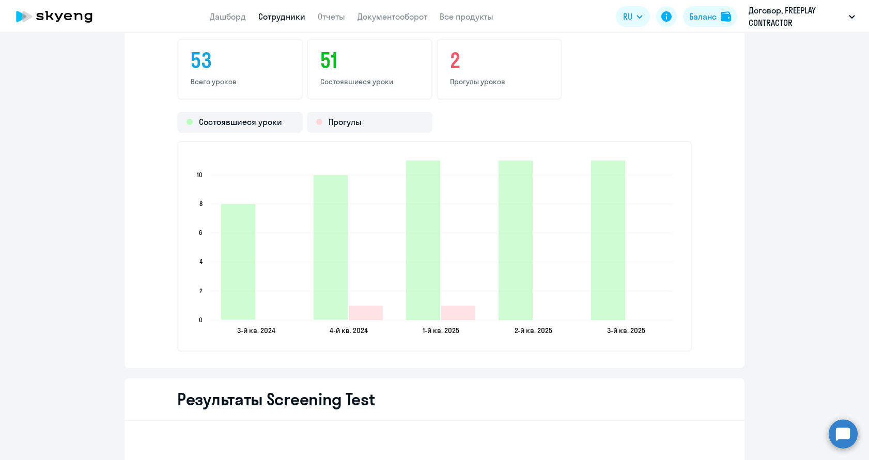
scroll to position [1207, 0]
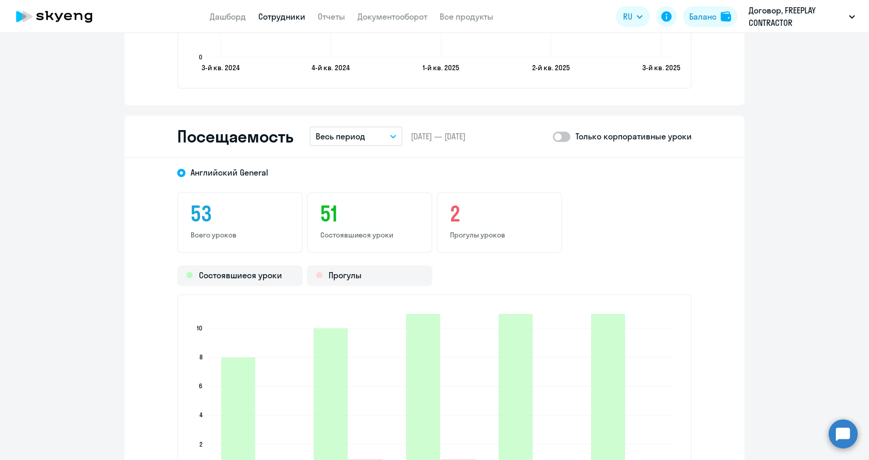
click at [336, 136] on p "Весь период" at bounding box center [341, 136] width 50 height 12
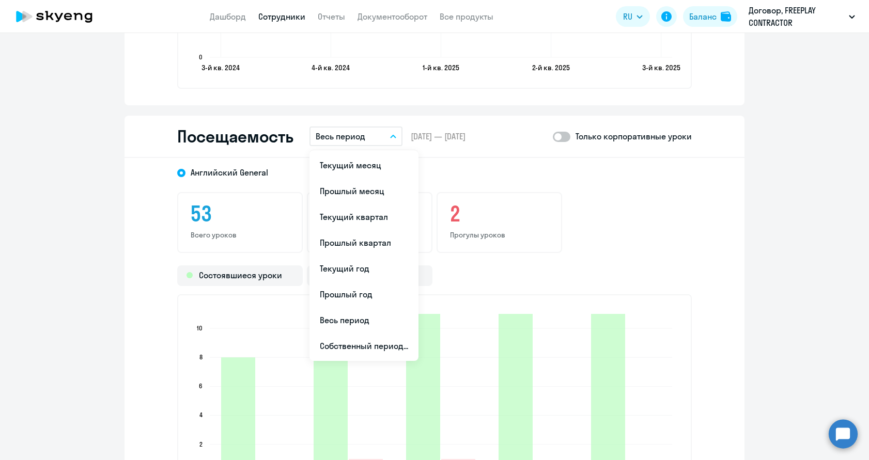
click at [339, 150] on ul "Текущий месяц Прошлый месяц Текущий квартал [GEOGRAPHIC_DATA] квартал [GEOGRAPH…" at bounding box center [363, 255] width 109 height 211
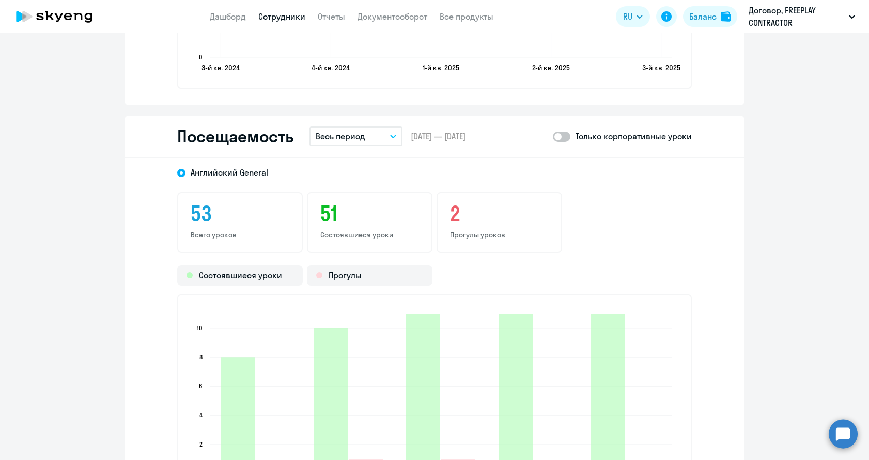
click at [339, 144] on button "Весь период" at bounding box center [355, 137] width 93 height 20
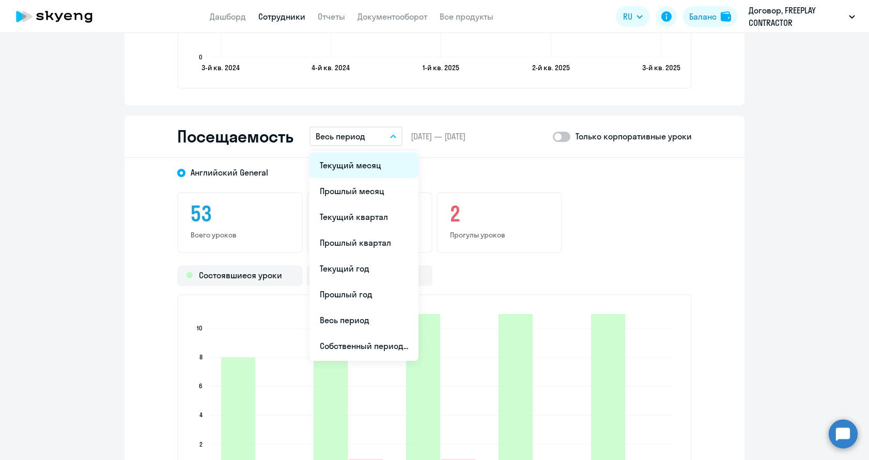
click at [339, 166] on li "Текущий месяц" at bounding box center [363, 165] width 109 height 26
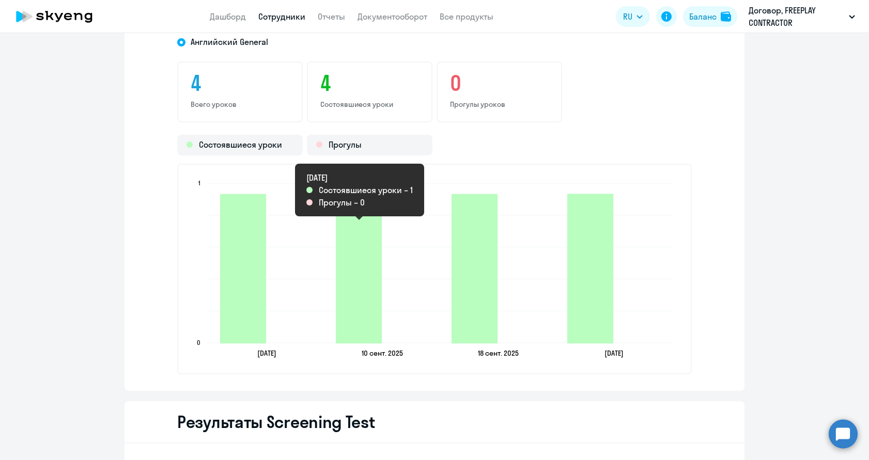
scroll to position [1335, 0]
